Goal: Task Accomplishment & Management: Complete application form

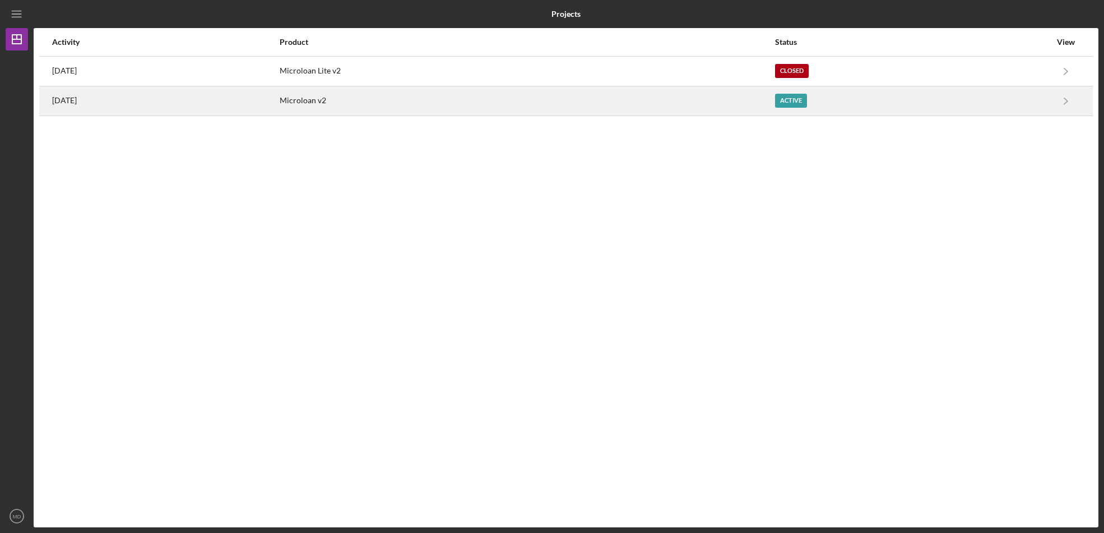
click at [807, 99] on div "Active" at bounding box center [791, 101] width 32 height 14
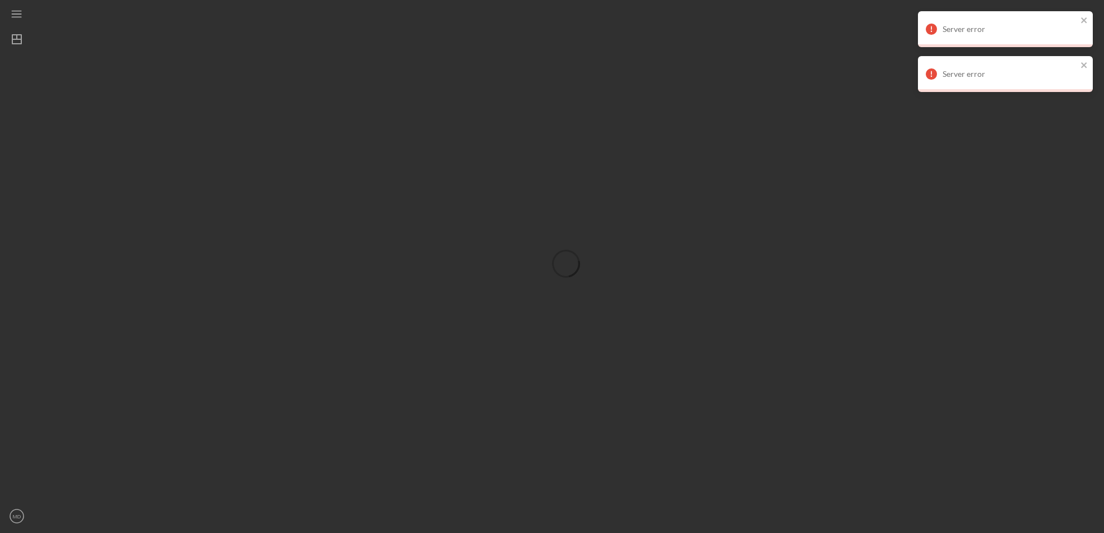
click at [816, 179] on div at bounding box center [566, 263] width 1065 height 527
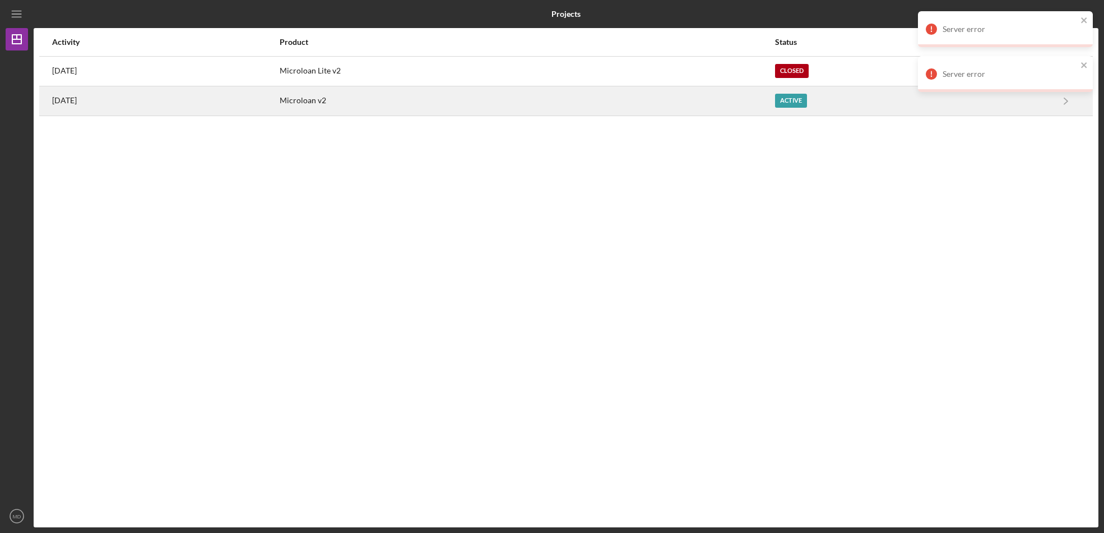
click at [77, 98] on time "[DATE]" at bounding box center [64, 100] width 25 height 9
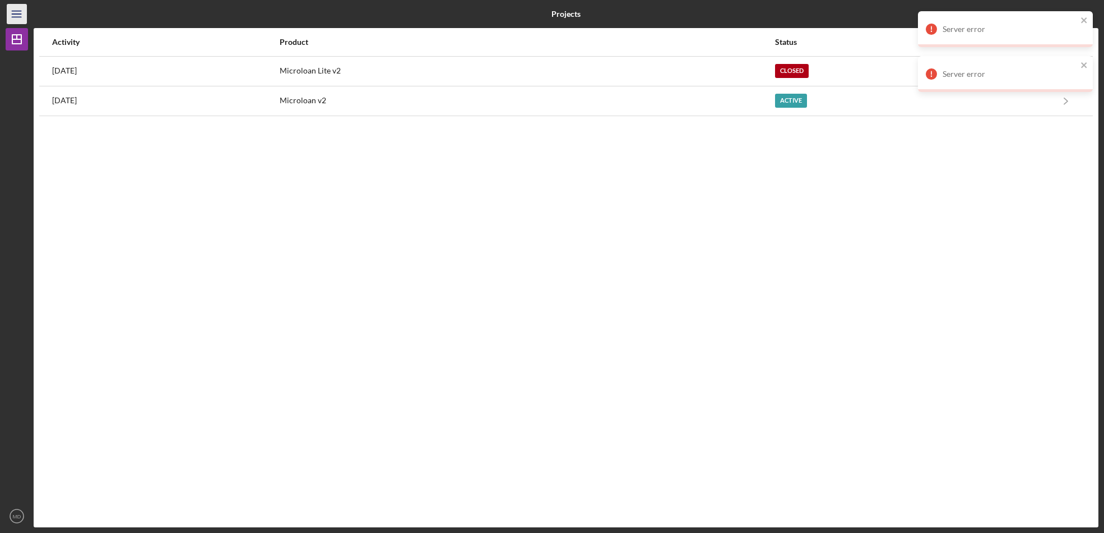
click at [20, 14] on line "button" at bounding box center [16, 14] width 9 height 0
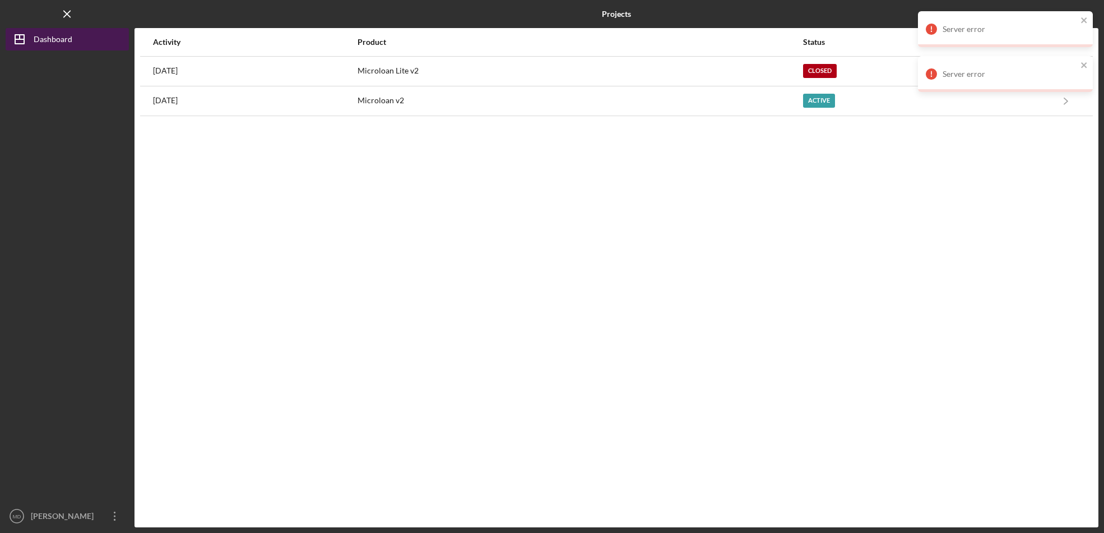
click at [57, 36] on div "Dashboard" at bounding box center [53, 40] width 39 height 25
drag, startPoint x: 244, startPoint y: 152, endPoint x: 241, endPoint y: 169, distance: 17.0
click at [243, 162] on div "Activity Product Status View 2 weeks ago Microloan Lite v2 Closed Icon/Navigate…" at bounding box center [617, 277] width 964 height 499
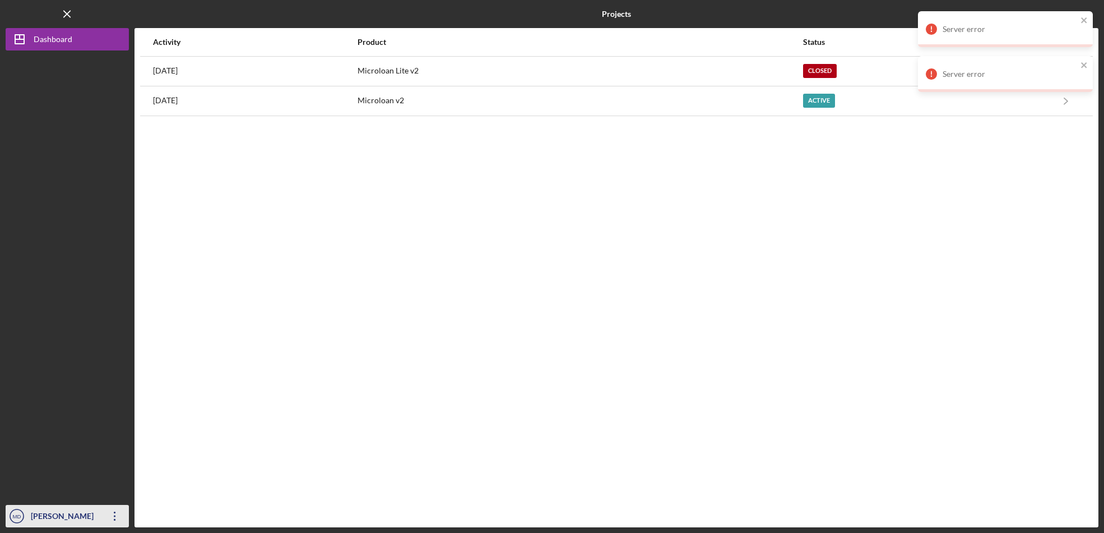
click at [56, 516] on div "[PERSON_NAME] [PERSON_NAME]" at bounding box center [64, 527] width 73 height 45
drag, startPoint x: 160, startPoint y: 337, endPoint x: 175, endPoint y: 325, distance: 19.9
click at [173, 326] on div "Activity Product Status View 2 weeks ago Microloan Lite v2 Closed Icon/Navigate…" at bounding box center [617, 277] width 964 height 499
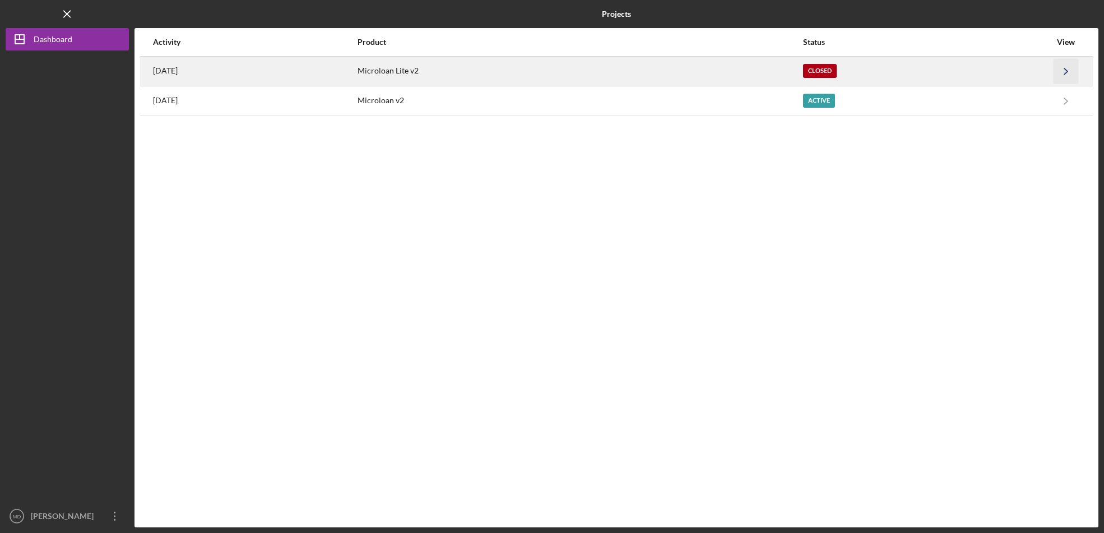
click at [1072, 66] on icon "Icon/Navigate" at bounding box center [1066, 70] width 25 height 25
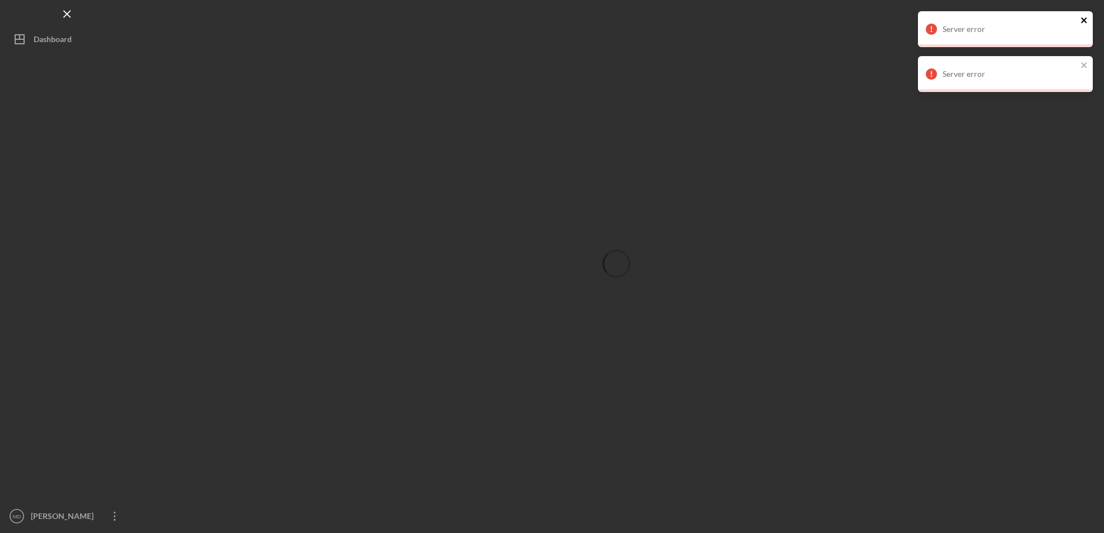
click at [1086, 16] on icon "close" at bounding box center [1085, 20] width 8 height 9
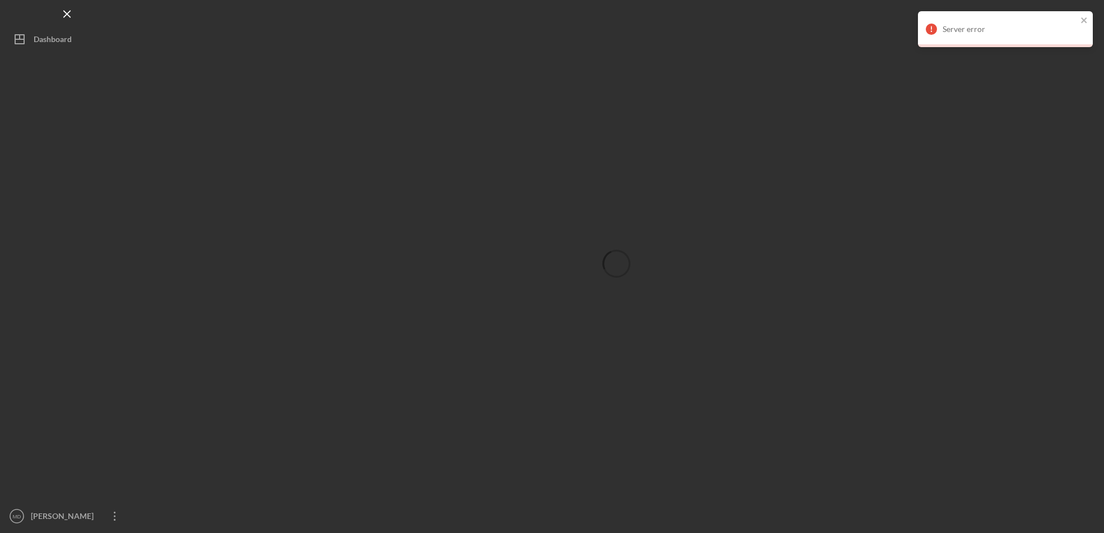
click at [1084, 54] on div "Server error Server error" at bounding box center [1005, 33] width 179 height 49
drag, startPoint x: 1084, startPoint y: 18, endPoint x: 1075, endPoint y: 25, distance: 12.0
click at [1084, 18] on icon "close" at bounding box center [1085, 20] width 8 height 9
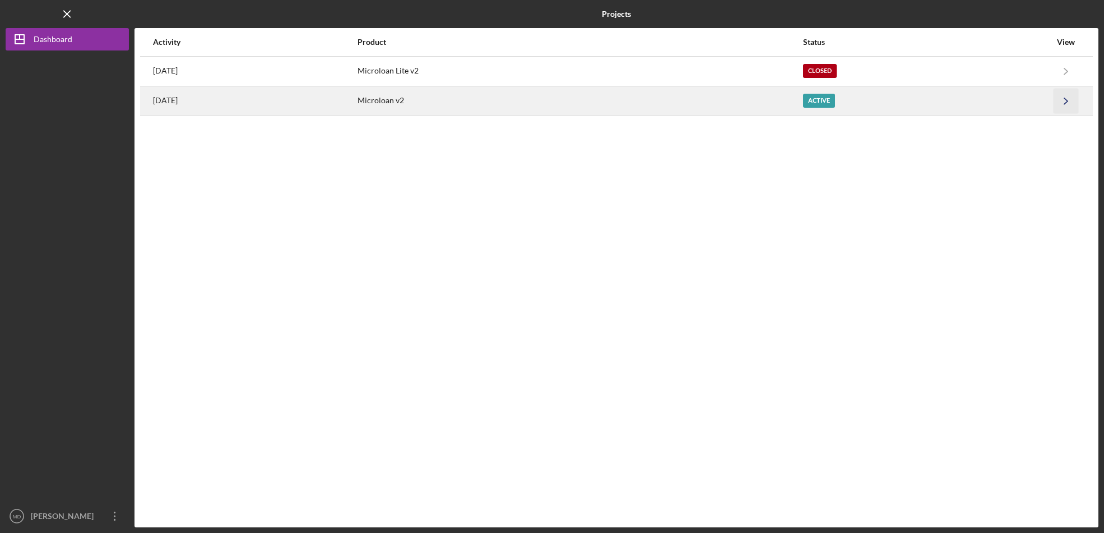
click at [1063, 100] on icon "Icon/Navigate" at bounding box center [1066, 100] width 25 height 25
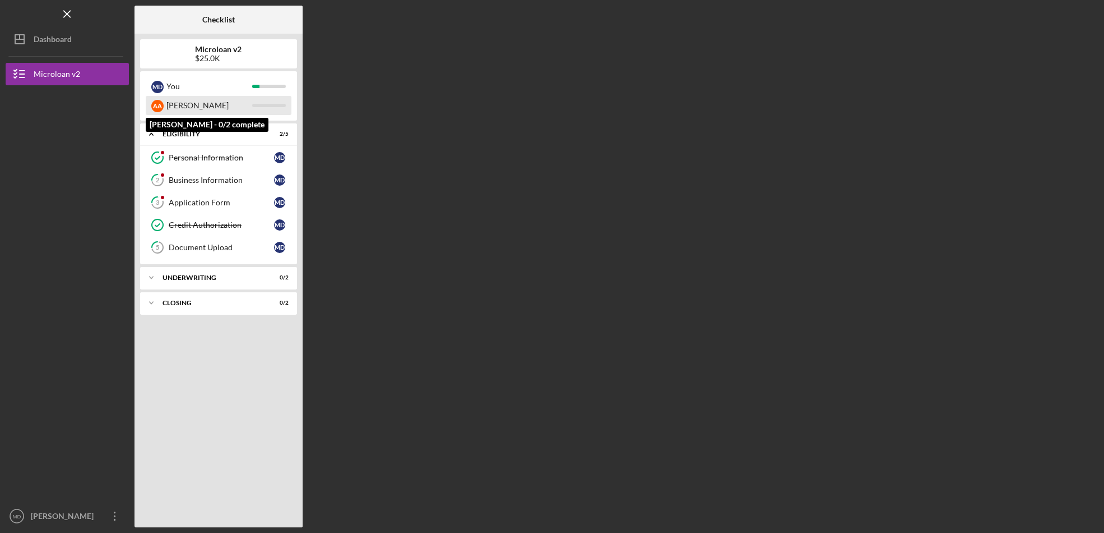
click at [243, 106] on div "Ashley" at bounding box center [209, 105] width 86 height 19
click at [155, 104] on div "A A" at bounding box center [157, 106] width 12 height 12
click at [265, 107] on div "A A Ashley" at bounding box center [219, 105] width 146 height 19
click at [244, 158] on div "Personal Information" at bounding box center [221, 157] width 105 height 9
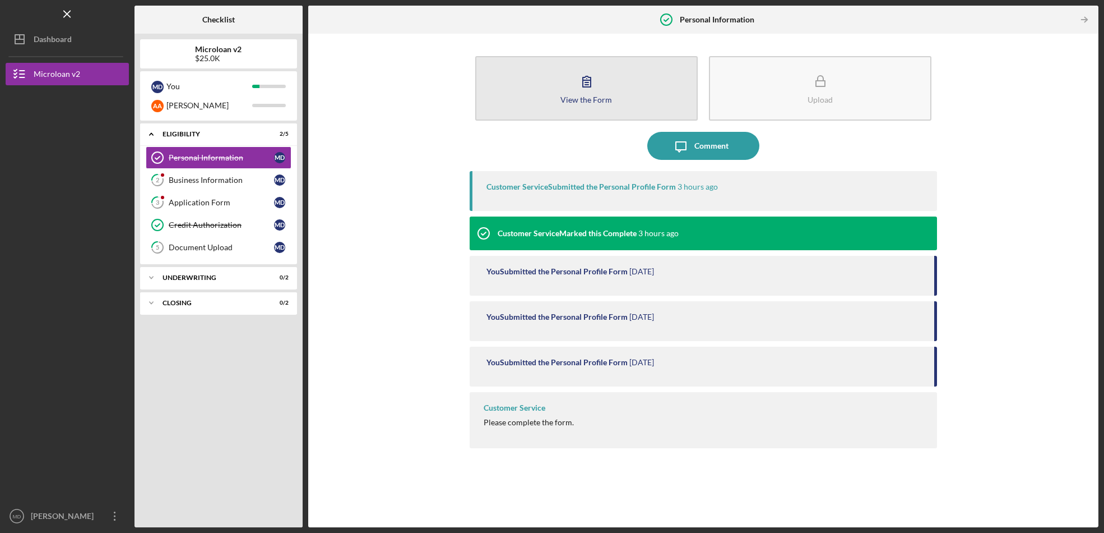
click at [512, 104] on button "View the Form Form" at bounding box center [586, 88] width 223 height 64
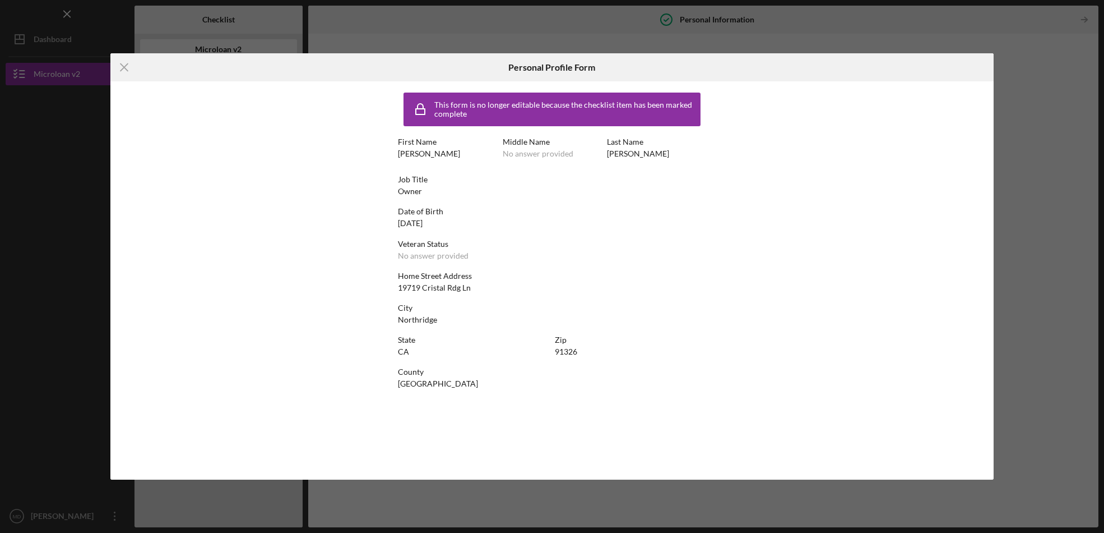
click at [411, 36] on div "Icon/Menu Close Personal Profile Form This form is no longer editable because t…" at bounding box center [552, 266] width 1104 height 533
click at [126, 67] on icon "Icon/Menu Close" at bounding box center [124, 67] width 28 height 28
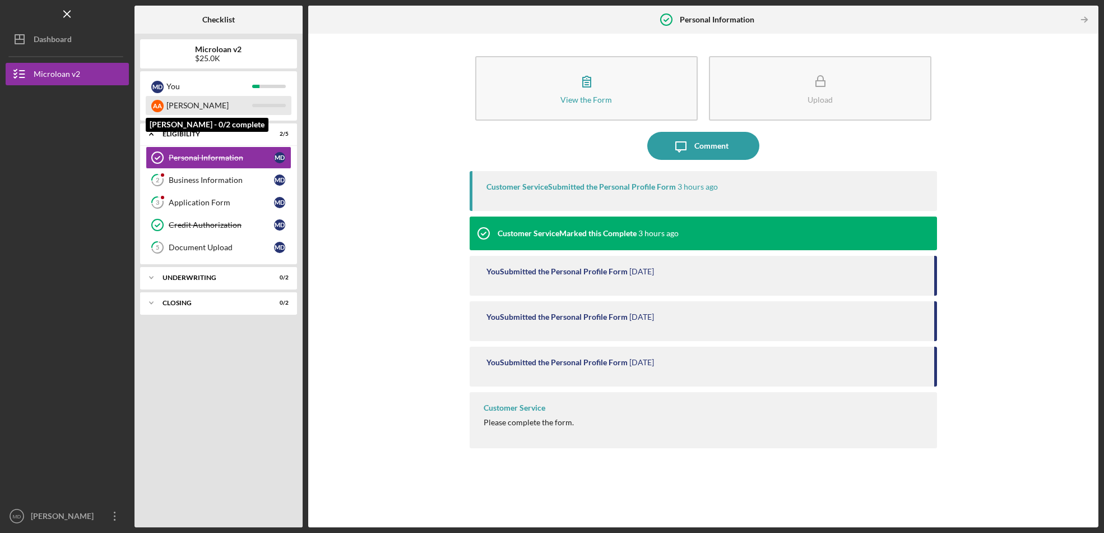
click at [200, 104] on div "[PERSON_NAME]" at bounding box center [209, 105] width 86 height 19
click at [244, 106] on div "[PERSON_NAME]" at bounding box center [209, 105] width 86 height 19
click at [238, 181] on div "Business Information" at bounding box center [221, 179] width 105 height 9
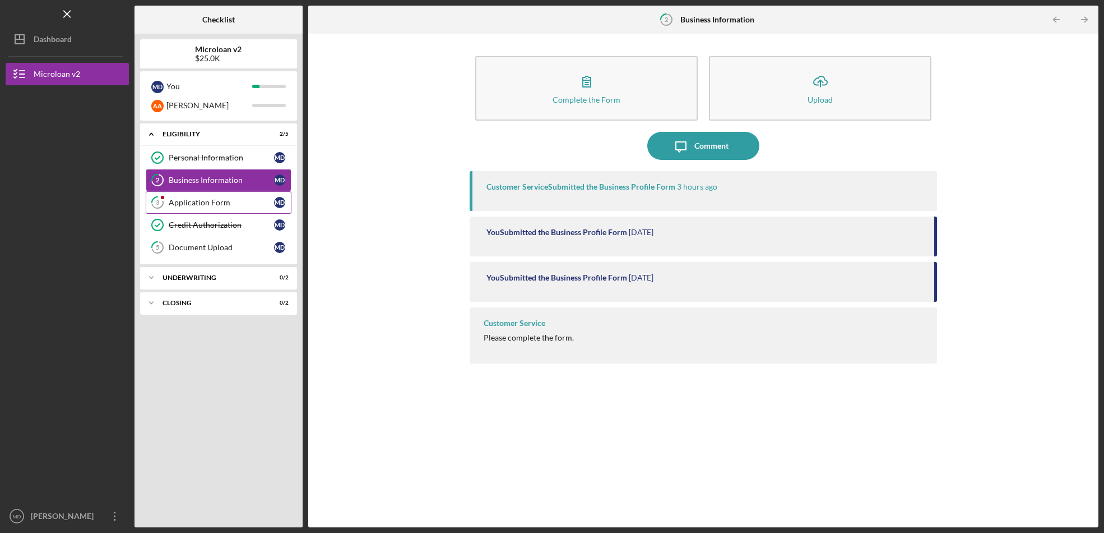
click at [239, 193] on link "3 Application Form M D" at bounding box center [219, 202] width 146 height 22
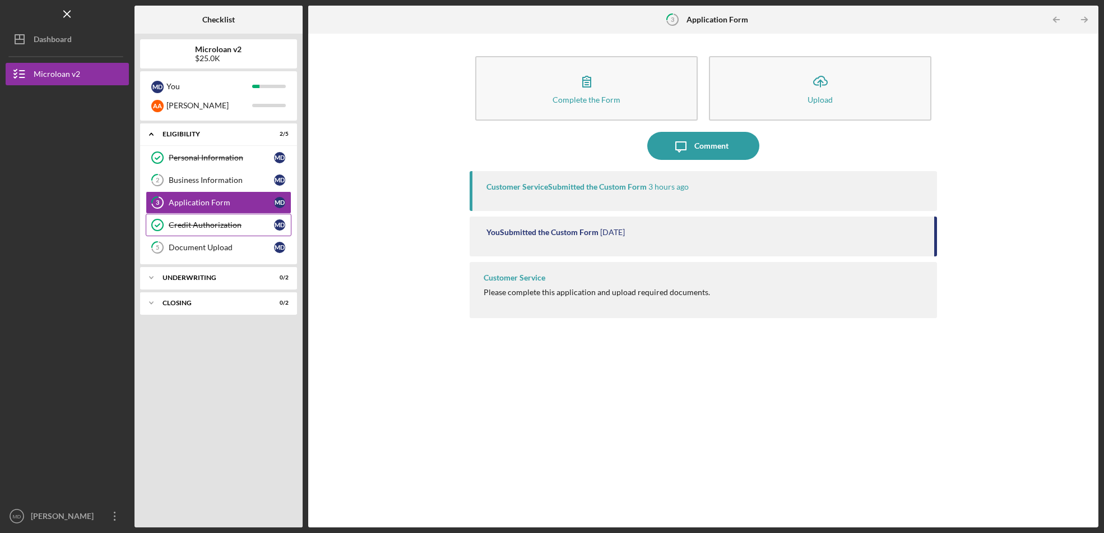
click at [240, 225] on div "Credit Authorization" at bounding box center [221, 224] width 105 height 9
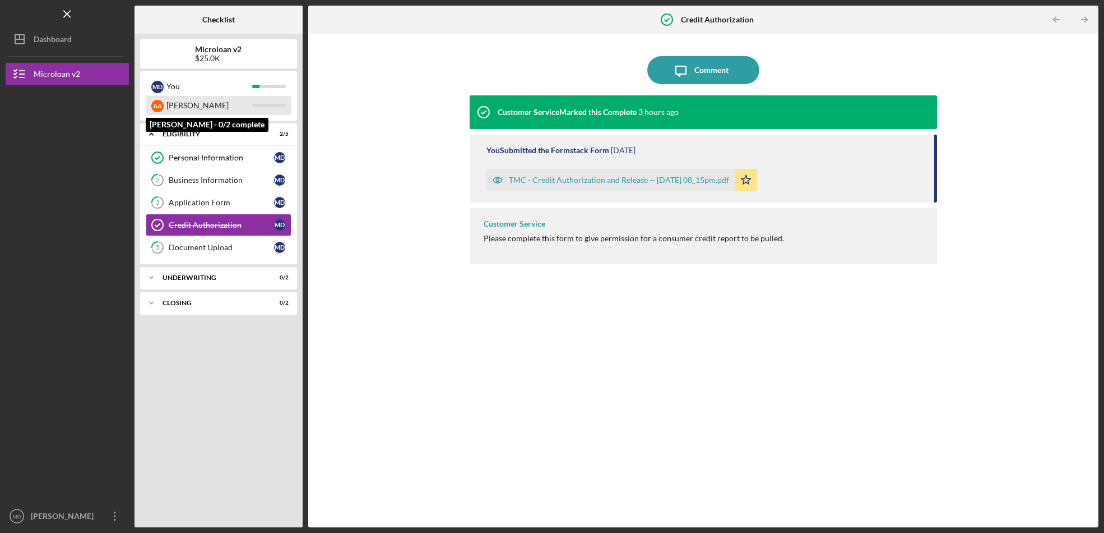
click at [198, 109] on div "[PERSON_NAME]" at bounding box center [209, 105] width 86 height 19
click at [186, 105] on div "[PERSON_NAME]" at bounding box center [209, 105] width 86 height 19
click at [193, 159] on div "Personal Information" at bounding box center [221, 157] width 105 height 9
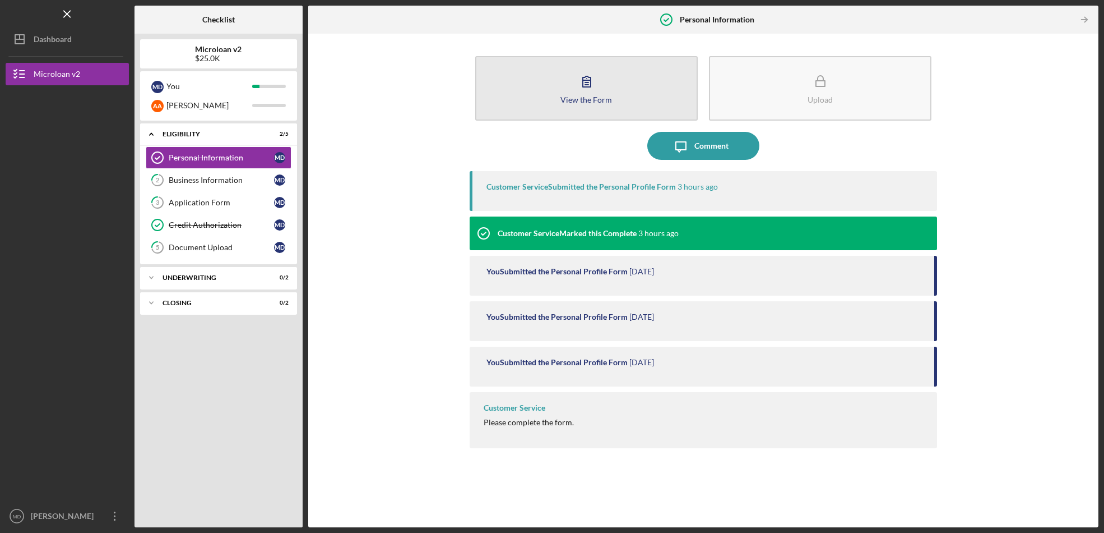
click at [565, 100] on div "View the Form" at bounding box center [587, 99] width 52 height 8
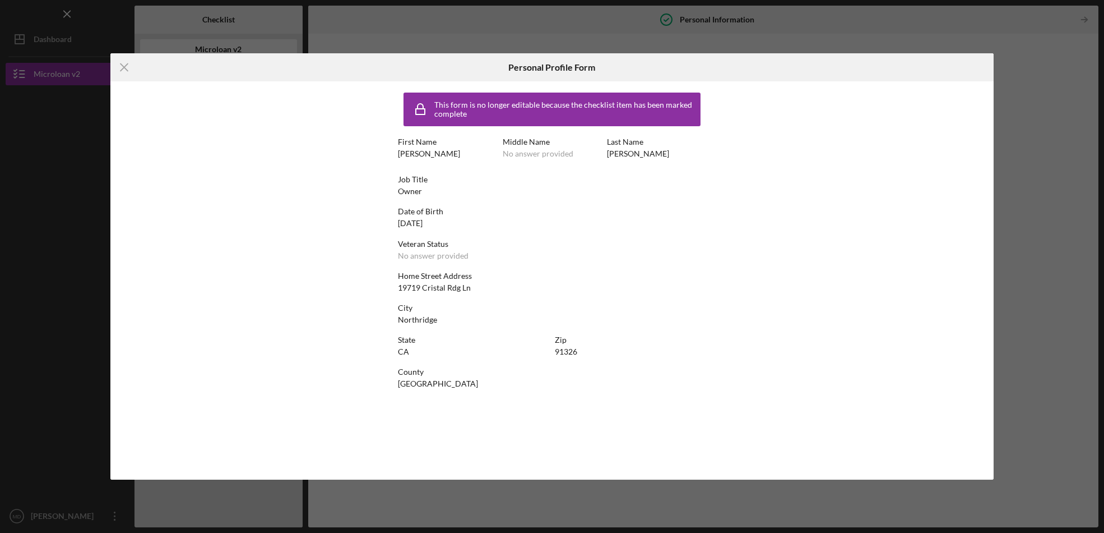
click at [752, 41] on div "Icon/Menu Close Personal Profile Form This form is no longer editable because t…" at bounding box center [552, 266] width 1104 height 533
click at [1068, 54] on div "Icon/Menu Close Personal Profile Form This form is no longer editable because t…" at bounding box center [552, 266] width 1104 height 533
click at [1034, 57] on div "Icon/Menu Close Personal Profile Form This form is no longer editable because t…" at bounding box center [552, 266] width 1104 height 533
click at [124, 66] on icon "Icon/Menu Close" at bounding box center [124, 67] width 28 height 28
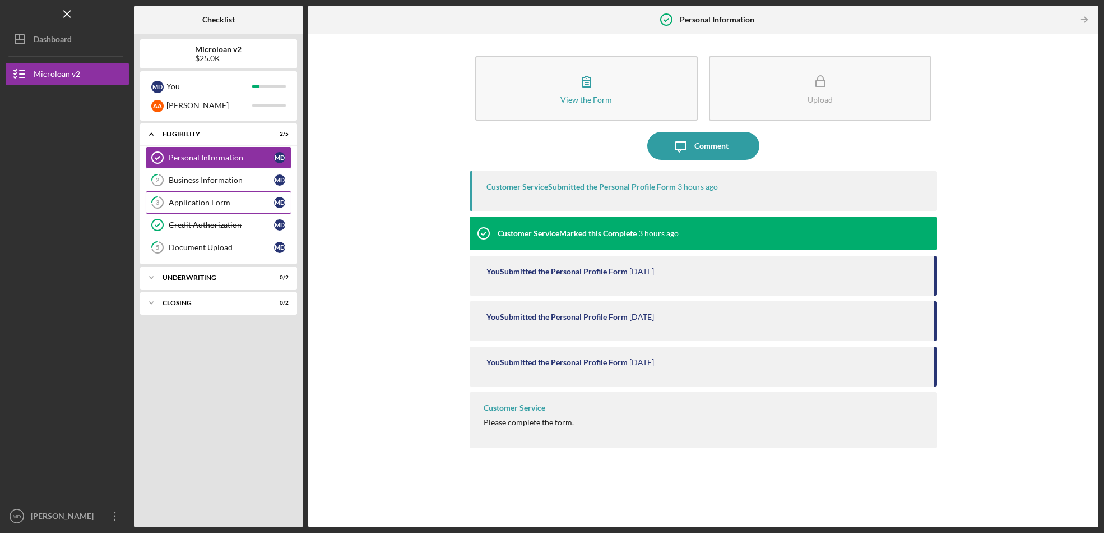
click at [227, 195] on link "3 Application Form M D" at bounding box center [219, 202] width 146 height 22
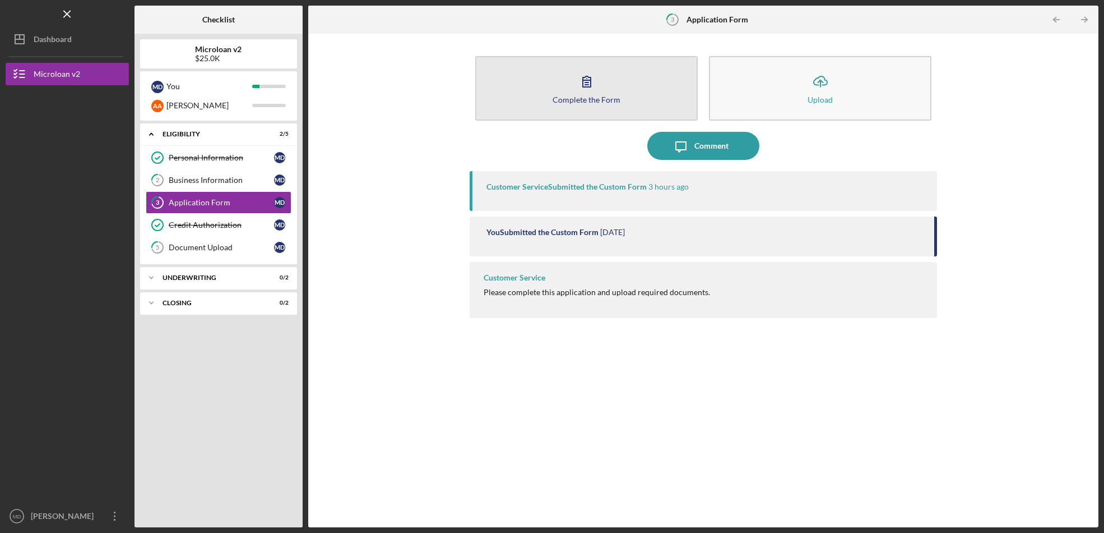
click at [566, 96] on div "Complete the Form" at bounding box center [587, 99] width 68 height 8
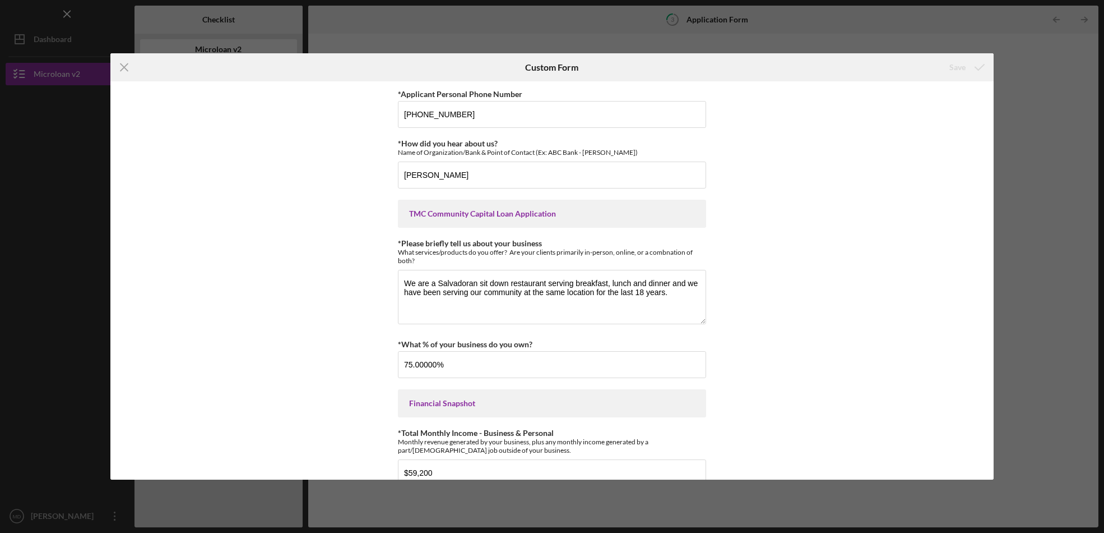
click at [895, 24] on div "Icon/Menu Close Custom Form Save *Applicant Personal Phone Number 818-389-8913 …" at bounding box center [552, 266] width 1104 height 533
click at [127, 64] on line at bounding box center [124, 67] width 7 height 7
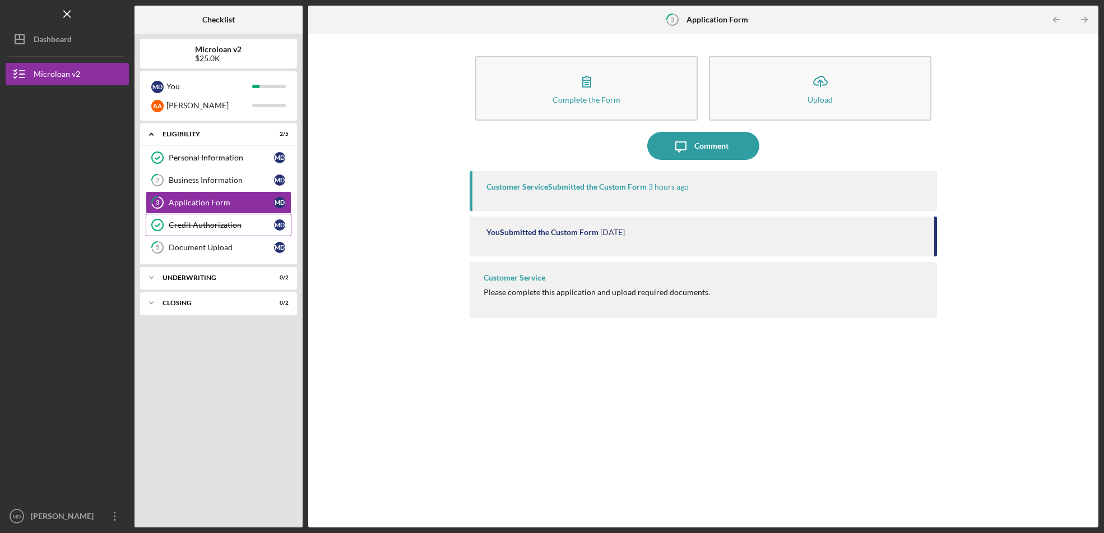
click at [218, 221] on div "Credit Authorization" at bounding box center [221, 224] width 105 height 9
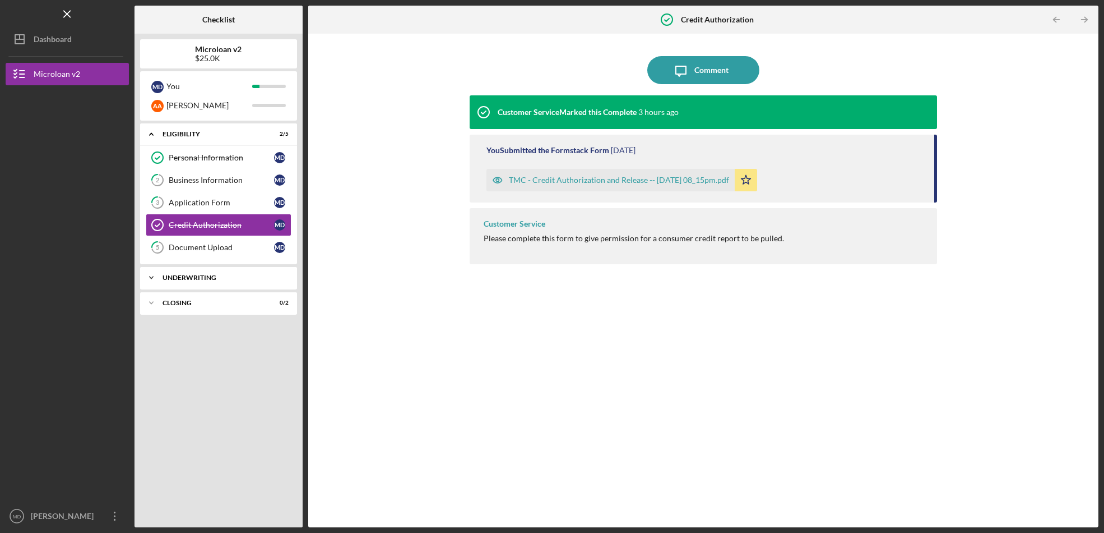
click at [166, 279] on div "Underwriting" at bounding box center [223, 277] width 121 height 7
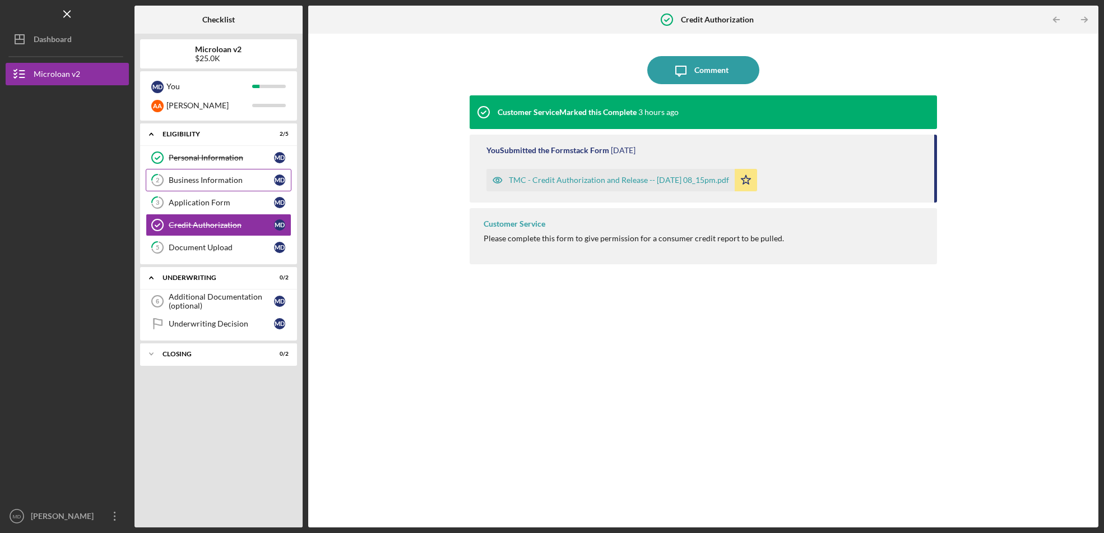
click at [222, 183] on div "Business Information" at bounding box center [221, 179] width 105 height 9
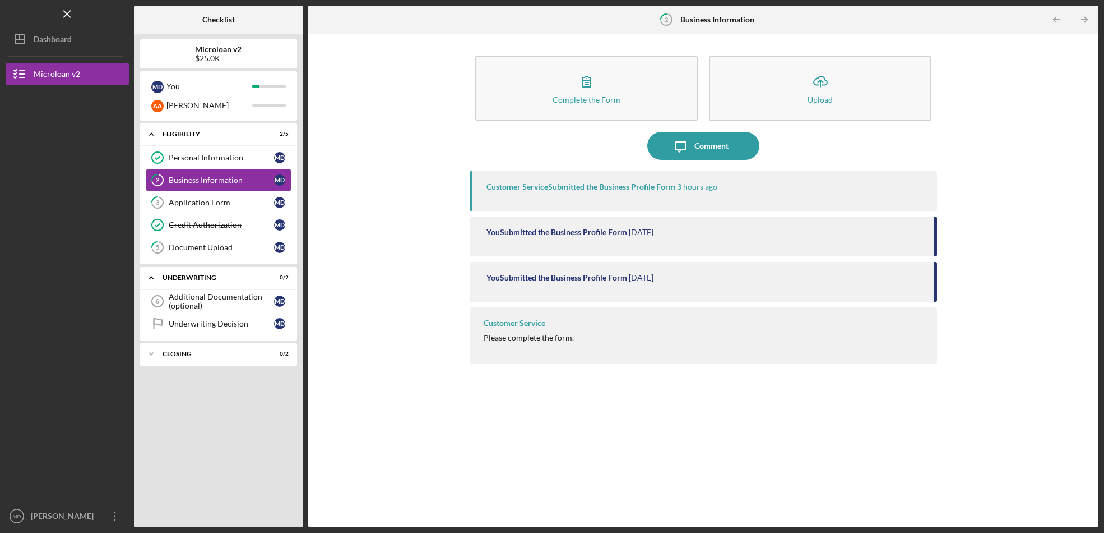
click at [584, 141] on div "Icon/Message Comment" at bounding box center [704, 146] width 468 height 28
click at [207, 106] on div "[PERSON_NAME]" at bounding box center [209, 105] width 86 height 19
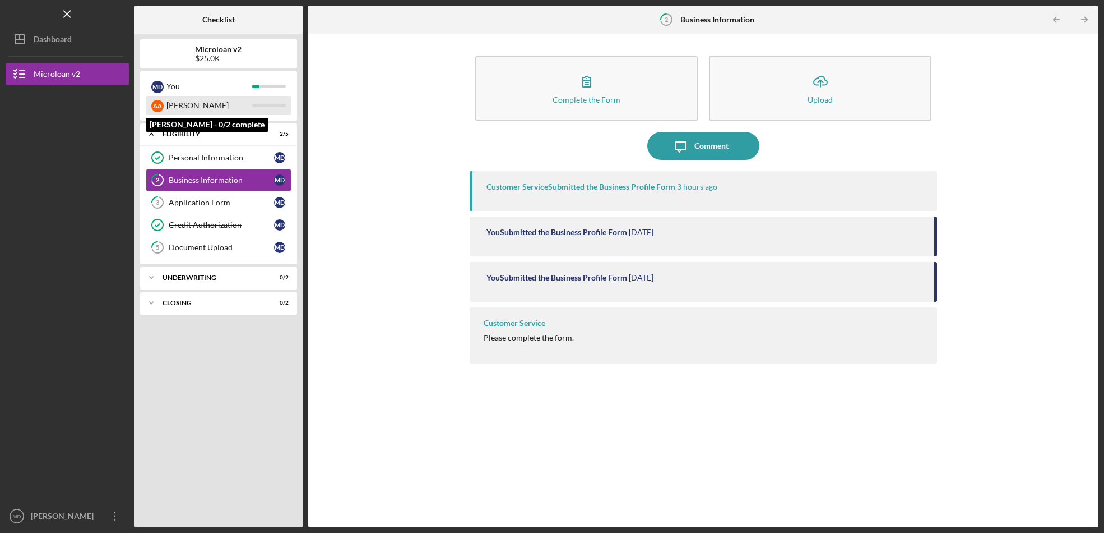
click at [228, 107] on div "Ashley" at bounding box center [209, 105] width 86 height 19
click at [205, 105] on div "Ashley" at bounding box center [209, 105] width 86 height 19
click at [280, 108] on div "A A Ashley" at bounding box center [219, 105] width 146 height 19
click at [267, 106] on div at bounding box center [269, 105] width 34 height 3
